Goal: Task Accomplishment & Management: Complete application form

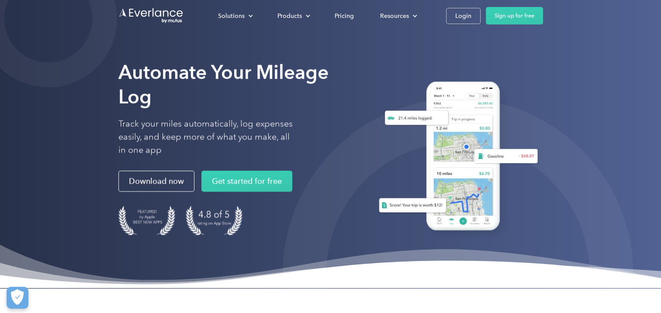
drag, startPoint x: 640, startPoint y: 0, endPoint x: 412, endPoint y: 70, distance: 238.7
click at [412, 70] on div at bounding box center [455, 155] width 175 height 198
click at [451, 16] on link "Login" at bounding box center [463, 16] width 35 height 16
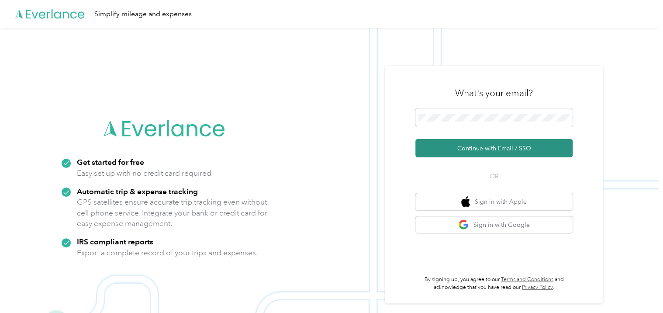
click at [489, 153] on button "Continue with Email / SSO" at bounding box center [494, 148] width 157 height 18
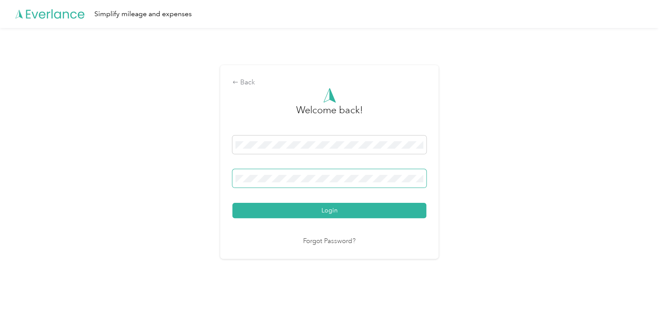
click at [232, 203] on button "Login" at bounding box center [329, 210] width 194 height 15
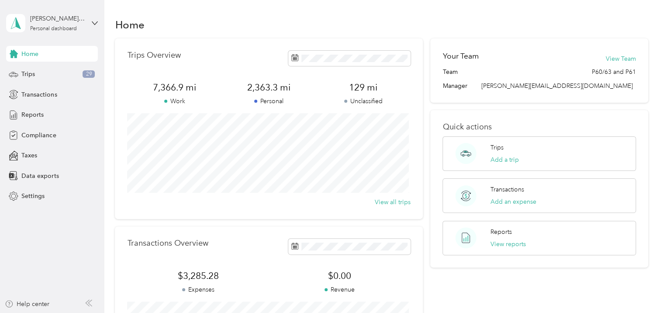
click at [239, 20] on div "Home" at bounding box center [381, 24] width 533 height 18
click at [39, 77] on div "Trips 29" at bounding box center [52, 74] width 92 height 16
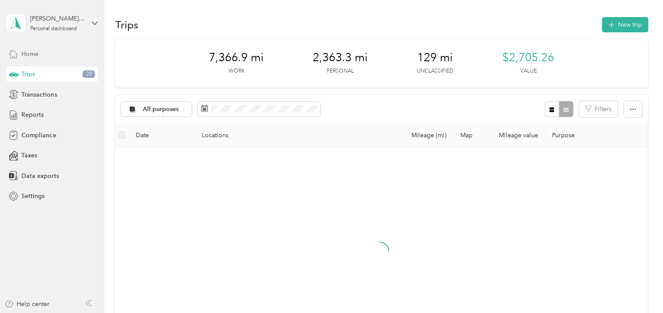
click at [32, 57] on span "Home" at bounding box center [29, 53] width 17 height 9
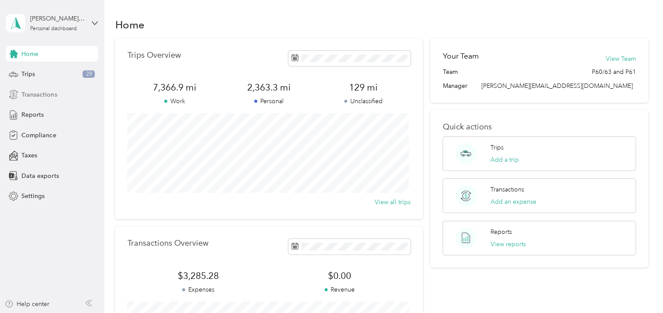
click at [33, 98] on span "Transactions" at bounding box center [38, 94] width 35 height 9
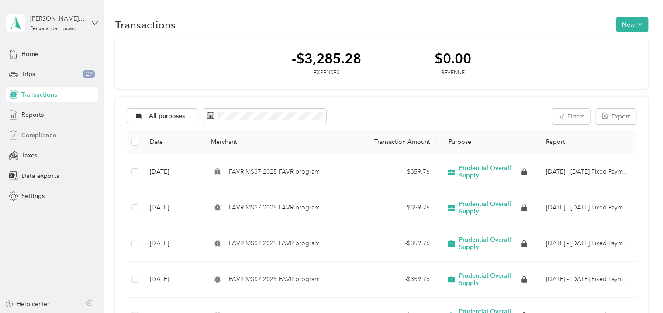
click at [42, 136] on span "Compliance" at bounding box center [38, 135] width 35 height 9
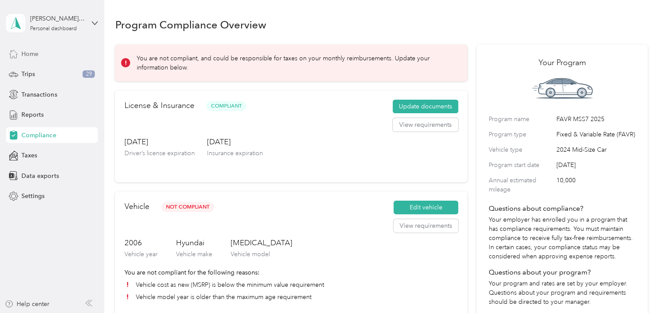
click at [34, 50] on span "Home" at bounding box center [29, 53] width 17 height 9
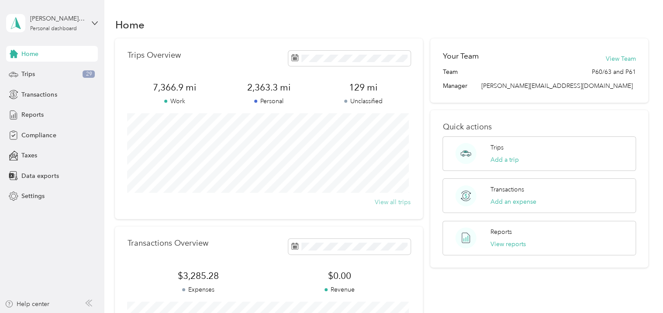
click at [393, 204] on button "View all trips" at bounding box center [393, 202] width 36 height 9
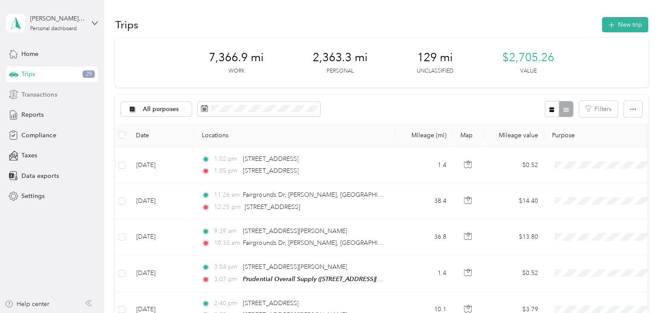
click at [52, 90] on span "Transactions" at bounding box center [38, 94] width 35 height 9
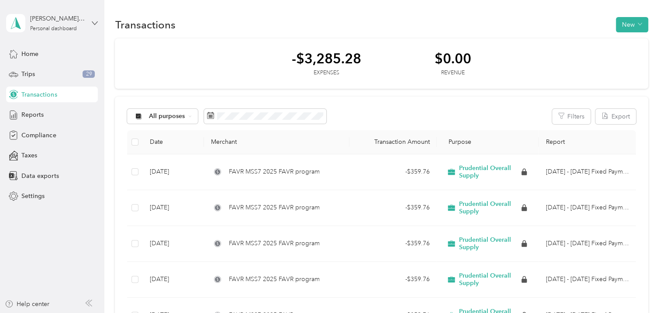
click at [95, 20] on icon at bounding box center [95, 23] width 6 height 6
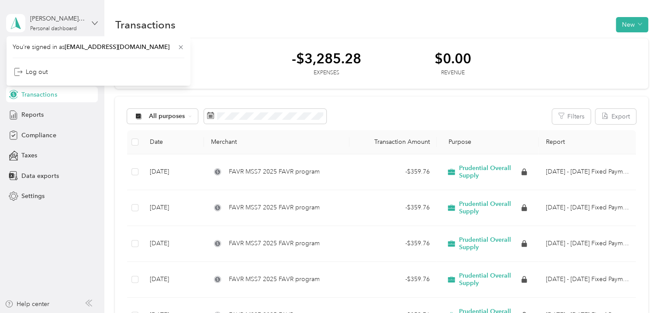
click at [95, 20] on icon at bounding box center [95, 23] width 6 height 6
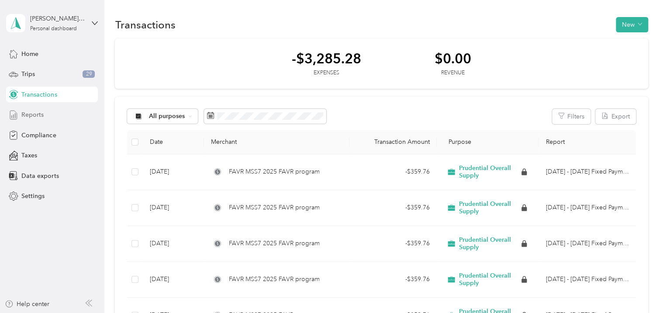
click at [46, 115] on div "Reports" at bounding box center [52, 115] width 92 height 16
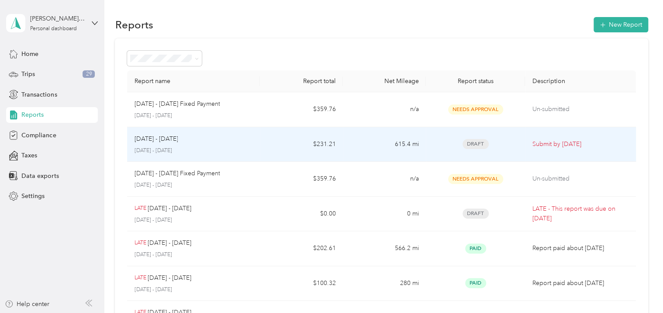
click at [481, 147] on span "Draft" at bounding box center [476, 144] width 26 height 10
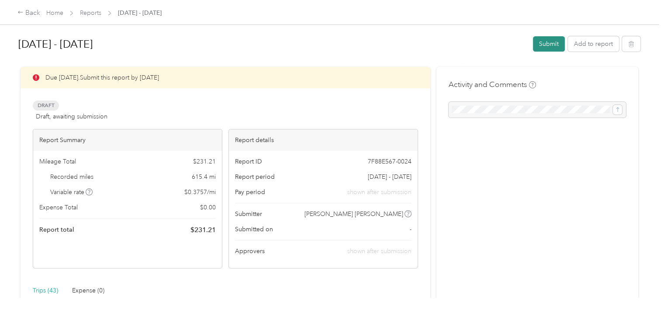
click at [548, 45] on button "Submit" at bounding box center [549, 43] width 32 height 15
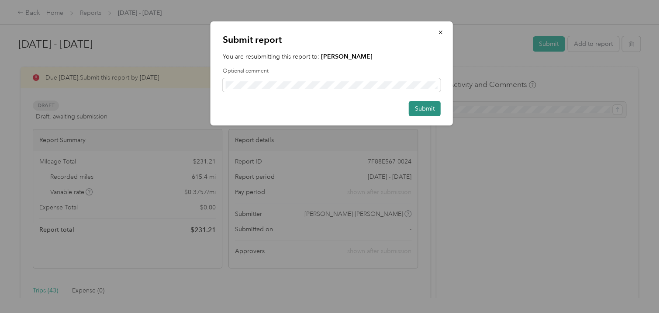
click at [421, 107] on button "Submit" at bounding box center [425, 108] width 32 height 15
